Goal: Transaction & Acquisition: Obtain resource

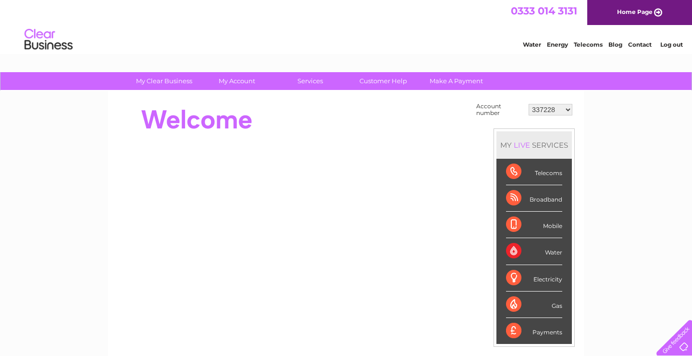
click at [529, 104] on select "337228 382500 439338 442724 442887 444861 444869 445778 447015 452092 452130 45…" at bounding box center [551, 110] width 44 height 12
select select "30290474"
click option "30290474" at bounding box center [0, 0] width 0 height 0
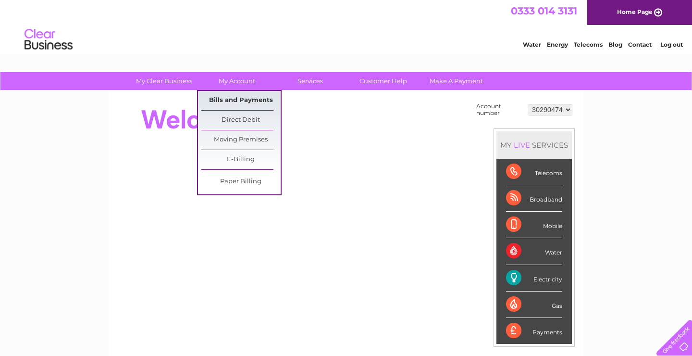
click at [233, 95] on link "Bills and Payments" at bounding box center [240, 100] width 79 height 19
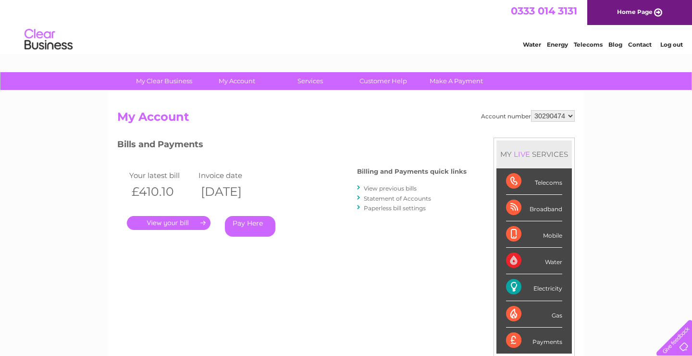
click at [187, 221] on link "." at bounding box center [169, 223] width 84 height 14
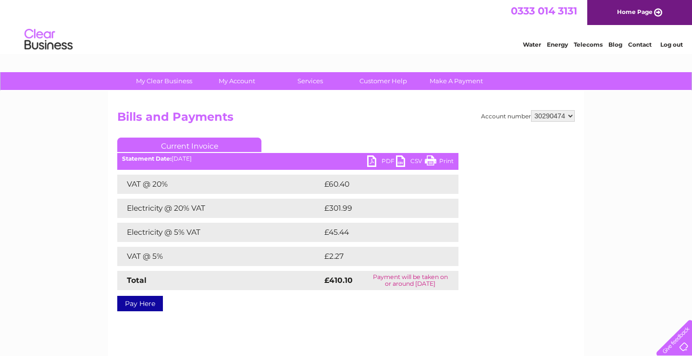
click at [387, 161] on link "PDF" at bounding box center [381, 162] width 29 height 14
click at [531, 110] on select "337228 382500 439338 442724 442887 444861 444869 445778 447015 452092 452130 45…" at bounding box center [553, 116] width 44 height 12
select select "30290468"
click option "30290468" at bounding box center [0, 0] width 0 height 0
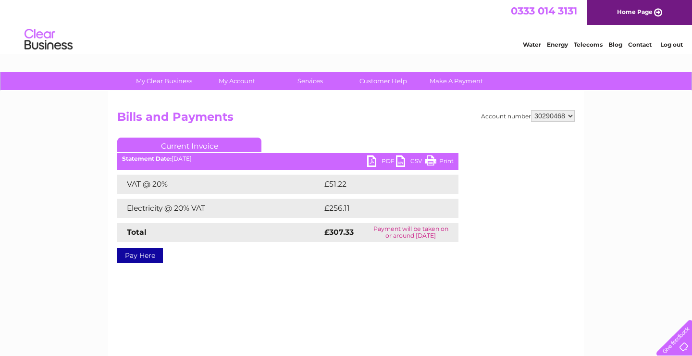
click at [386, 159] on link "PDF" at bounding box center [381, 162] width 29 height 14
